Goal: Navigation & Orientation: Understand site structure

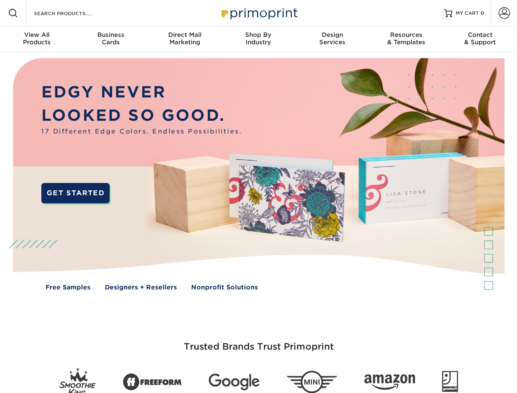
click at [258, 197] on img at bounding box center [258, 180] width 512 height 256
click at [13, 13] on span at bounding box center [13, 13] width 10 height 10
click at [504, 13] on span at bounding box center [504, 12] width 11 height 11
click at [37, 39] on div "View All Products" at bounding box center [37, 38] width 74 height 15
click at [111, 39] on div "Business Cards" at bounding box center [111, 38] width 74 height 15
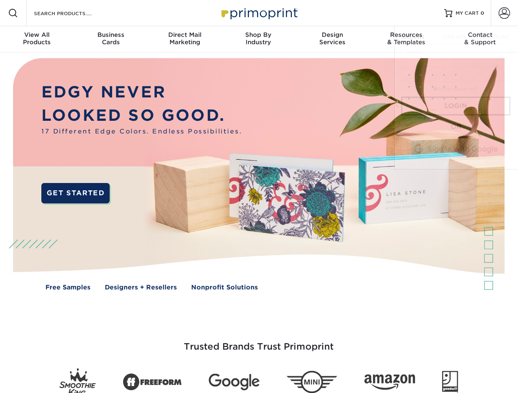
click at [185, 39] on div "Direct Mail Marketing" at bounding box center [185, 38] width 74 height 15
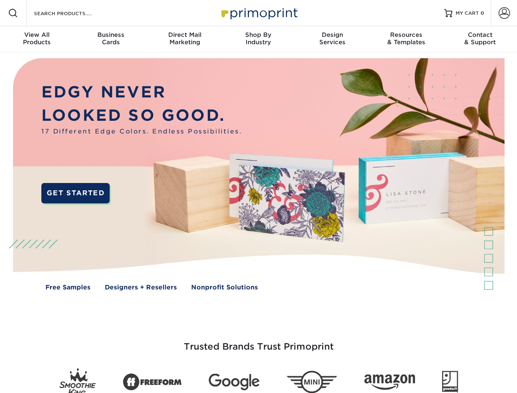
click at [258, 39] on div "Shop By Industry" at bounding box center [258, 38] width 74 height 15
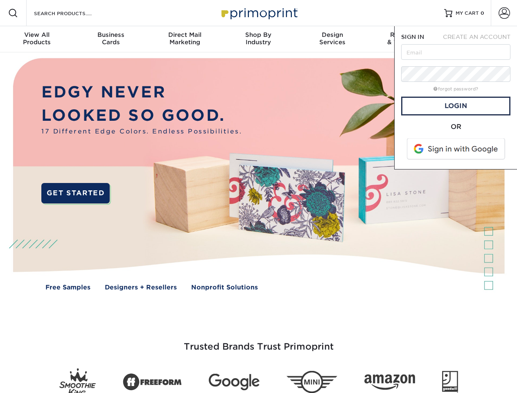
click at [332, 39] on div "Design Services" at bounding box center [333, 38] width 74 height 15
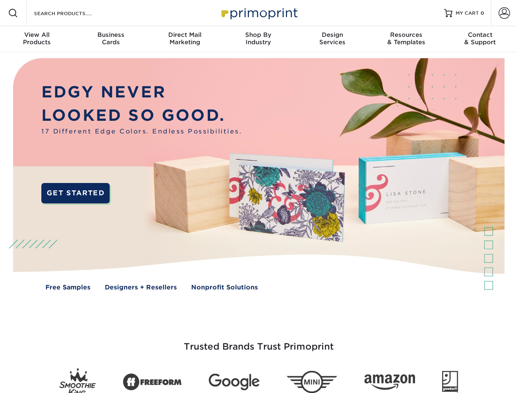
click at [406, 39] on span "SIGN IN" at bounding box center [412, 37] width 23 height 7
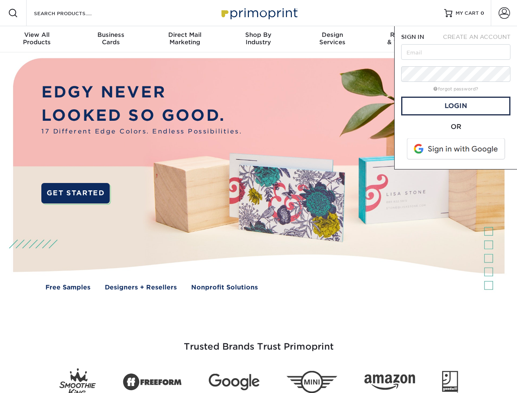
click at [480, 39] on span "CREATE AN ACCOUNT" at bounding box center [477, 37] width 68 height 7
